Goal: Find specific page/section: Find specific page/section

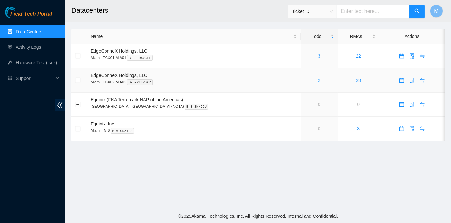
click at [318, 80] on link "2" at bounding box center [319, 80] width 3 height 5
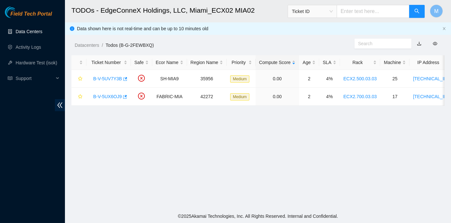
click at [16, 30] on link "Data Centers" at bounding box center [29, 31] width 27 height 5
